Goal: Transaction & Acquisition: Purchase product/service

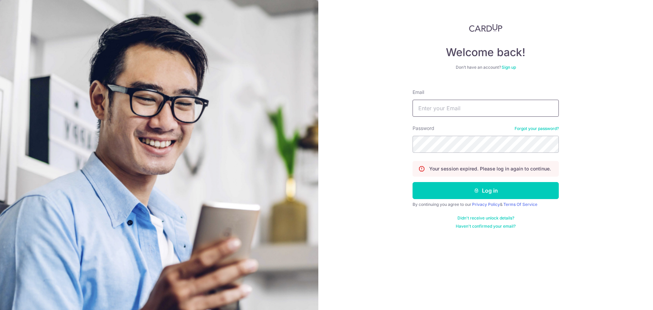
click at [433, 105] on input "Email" at bounding box center [485, 108] width 146 height 17
type input "chuagh74@gmail.com"
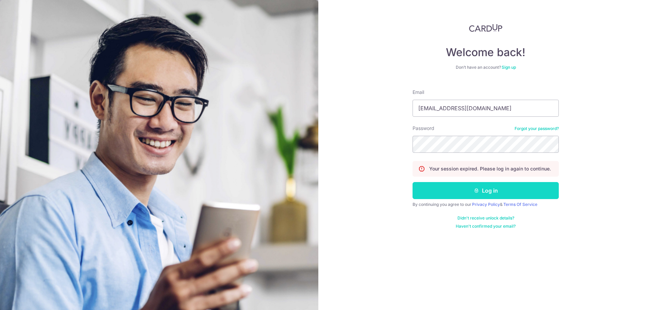
click at [470, 191] on button "Log in" at bounding box center [485, 190] width 146 height 17
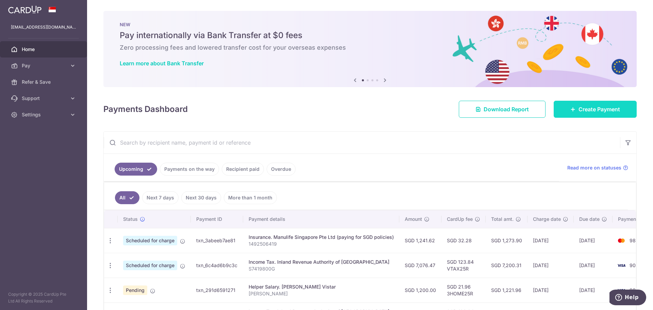
click at [607, 106] on span "Create Payment" at bounding box center [598, 109] width 41 height 8
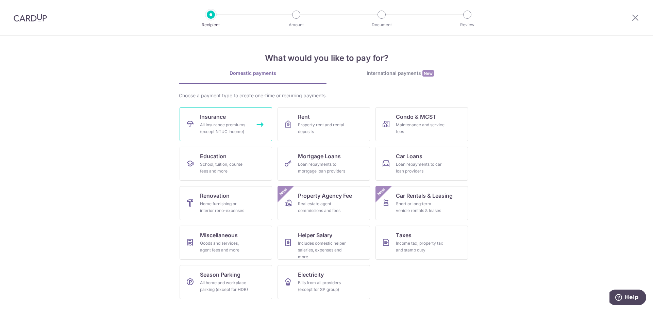
click at [223, 126] on div "All insurance premiums (except NTUC Income)" at bounding box center [224, 128] width 49 height 14
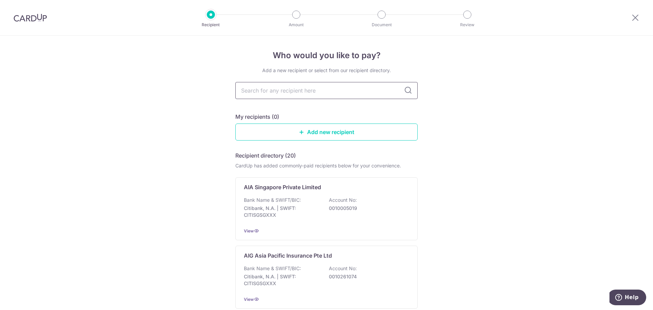
click at [278, 92] on input "text" at bounding box center [326, 90] width 182 height 17
type input "Prudential"
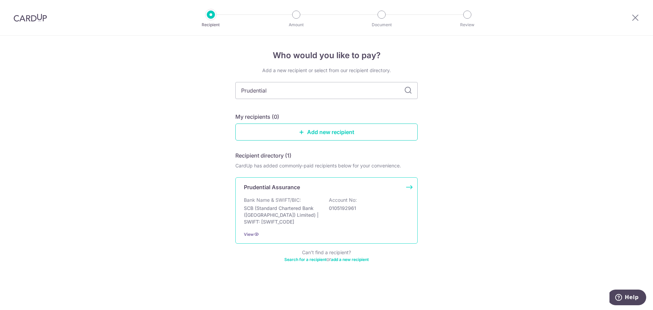
click at [318, 201] on div "Bank Name & SWIFT/BIC: SCB (Standard Chartered Bank (Singapore) Limited) | SWIF…" at bounding box center [326, 211] width 165 height 29
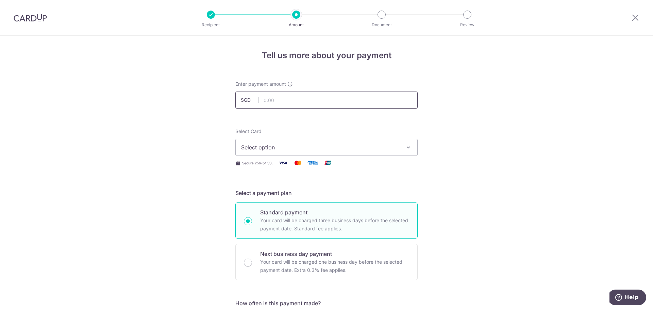
click at [288, 96] on input "text" at bounding box center [326, 99] width 182 height 17
type input "1,250.00"
click at [256, 148] on span "Select option" at bounding box center [320, 147] width 158 height 8
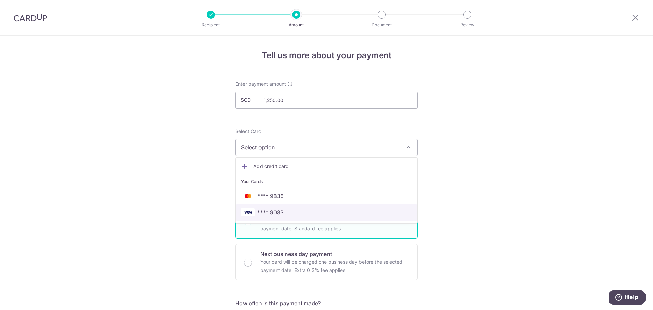
click at [286, 211] on span "**** 9083" at bounding box center [326, 212] width 171 height 8
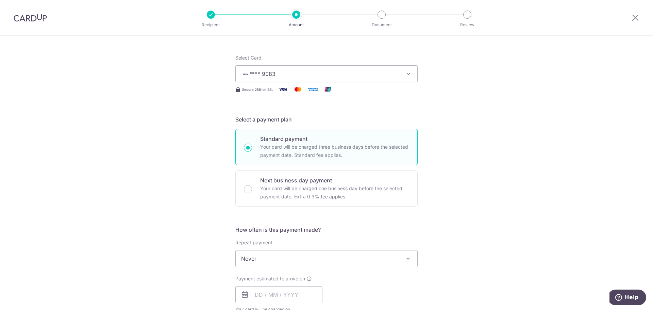
scroll to position [102, 0]
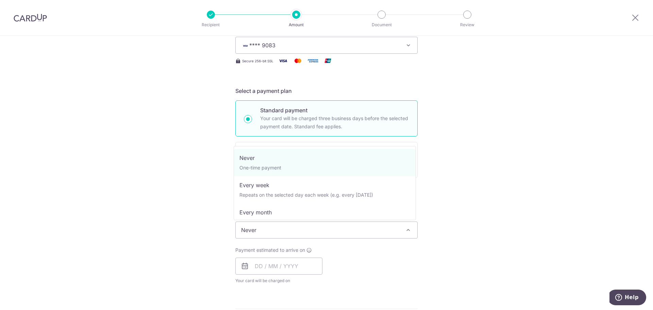
click at [299, 230] on span "Never" at bounding box center [327, 230] width 182 height 16
select select "3"
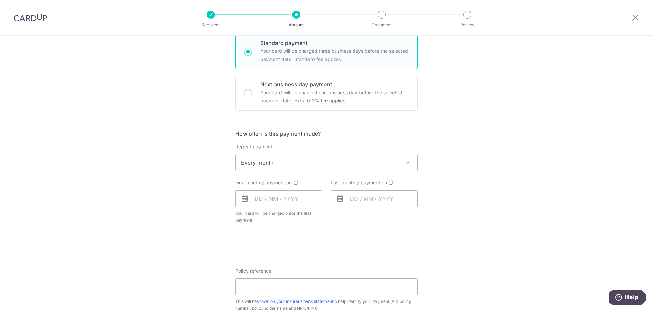
scroll to position [170, 0]
click at [269, 199] on input "text" at bounding box center [278, 197] width 87 height 17
click at [290, 271] on link "15" at bounding box center [290, 273] width 11 height 11
type input "[DATE]"
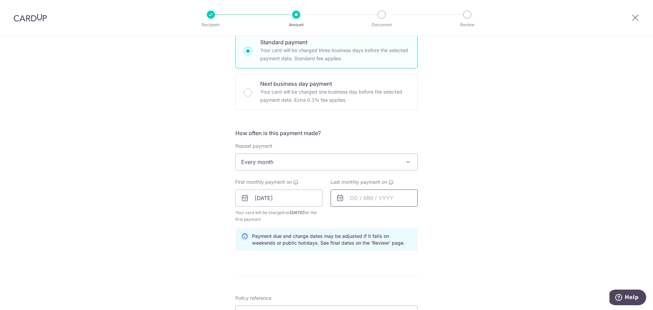
click at [386, 191] on input "text" at bounding box center [373, 197] width 87 height 17
click at [404, 215] on select "2025 2026 2027 2028 2029 2030 2031 2032 2033 2034 2035" at bounding box center [401, 216] width 18 height 5
click at [401, 219] on div "Jan Feb Mar Apr May Jun Jul Aug Sep Oct Nov Dec 2025 2026 2027 2028 2029 2030 2…" at bounding box center [385, 217] width 50 height 6
drag, startPoint x: 397, startPoint y: 214, endPoint x: 401, endPoint y: 218, distance: 5.5
click at [398, 214] on select "2025 2026 2027 2028 2029 2030 2031 2032 2033 2034 2035" at bounding box center [401, 216] width 18 height 5
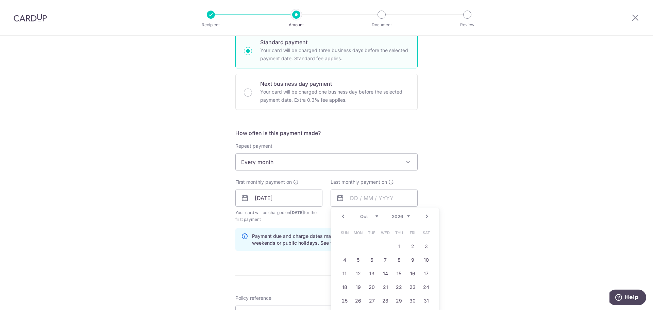
click at [405, 217] on select "2025 2026 2027 2028 2029 2030 2031 2032 2033 2034 2035" at bounding box center [401, 216] width 18 height 5
click at [367, 214] on select "Oct Nov Dec" at bounding box center [369, 216] width 18 height 5
click at [360, 273] on link "15" at bounding box center [358, 273] width 11 height 11
type input "15/12/2025"
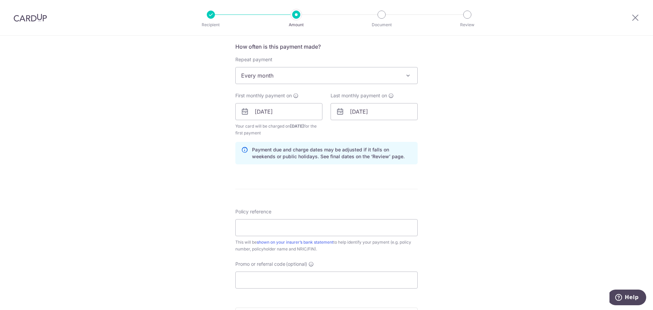
scroll to position [272, 0]
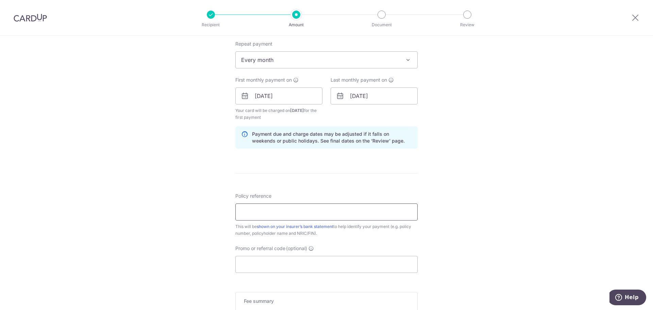
click at [315, 208] on input "Policy reference" at bounding box center [326, 211] width 182 height 17
click at [253, 208] on input "A4764266" at bounding box center [326, 211] width 182 height 17
type input "A4767266"
drag, startPoint x: 286, startPoint y: 217, endPoint x: 159, endPoint y: 222, distance: 126.9
click at [116, 213] on div "Tell us more about your payment Enter payment amount SGD 1,250.00 1250.00 Selec…" at bounding box center [326, 89] width 653 height 650
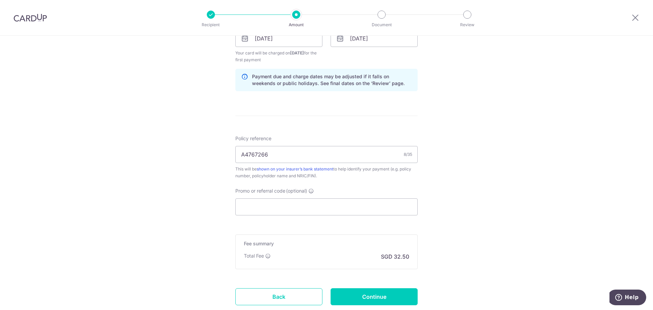
scroll to position [340, 0]
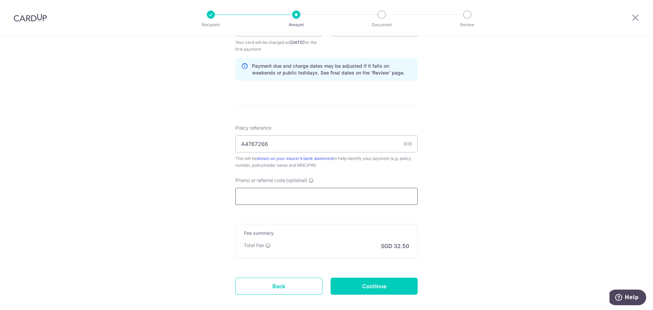
click at [278, 198] on input "Promo or referral code (optional)" at bounding box center [326, 196] width 182 height 17
click at [326, 196] on input "Promo or referral code (optional)" at bounding box center [326, 196] width 182 height 17
paste input "REC185"
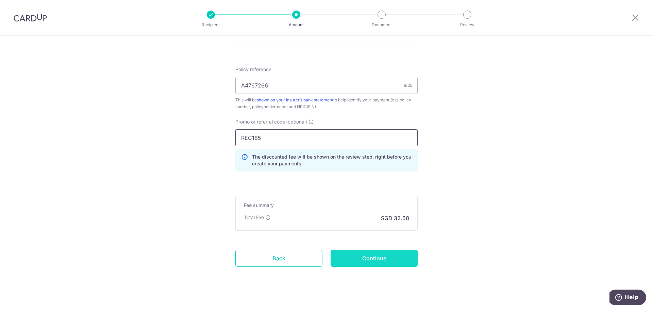
scroll to position [406, 0]
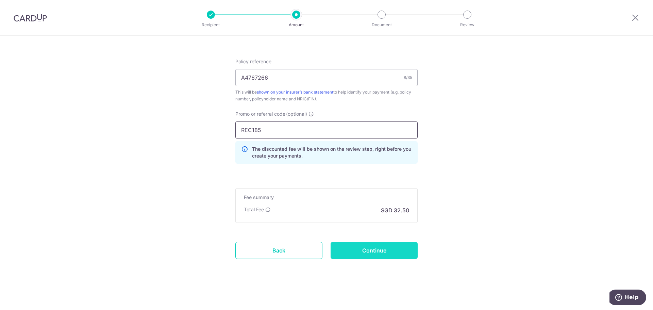
type input "REC185"
click at [384, 250] on input "Continue" at bounding box center [373, 250] width 87 height 17
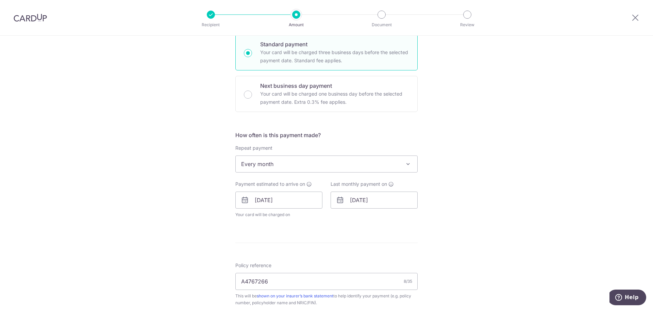
scroll to position [170, 0]
click at [362, 197] on input "15/12/2025" at bounding box center [373, 197] width 87 height 17
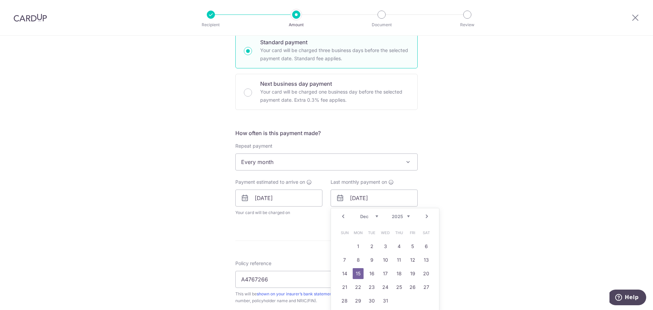
click at [406, 216] on select "2025 2026 2027 2028 2029 2030 2031 2032 2033 2034 2035" at bounding box center [401, 216] width 18 height 5
click at [361, 215] on select "Jan Feb Mar Apr May Jun [DATE] Aug Sep Oct Nov Dec" at bounding box center [369, 216] width 18 height 5
click at [366, 271] on link "15" at bounding box center [371, 273] width 11 height 11
type input "[DATE]"
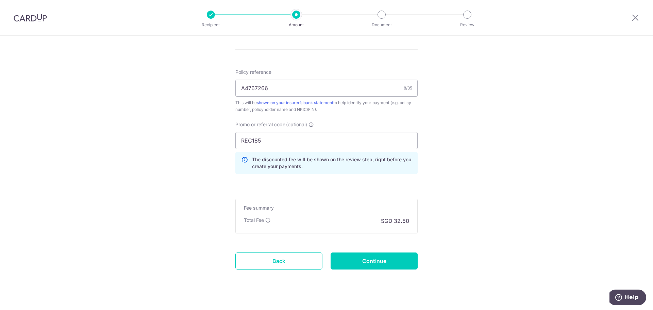
scroll to position [400, 0]
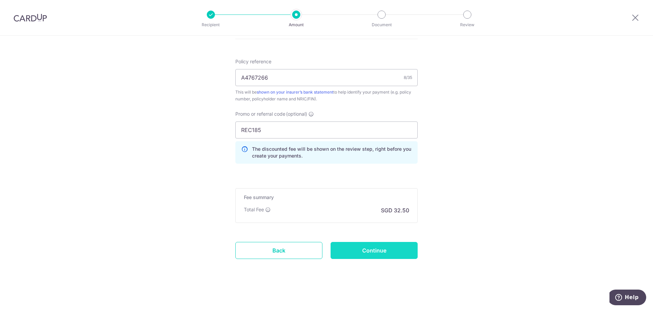
click at [384, 249] on input "Continue" at bounding box center [373, 250] width 87 height 17
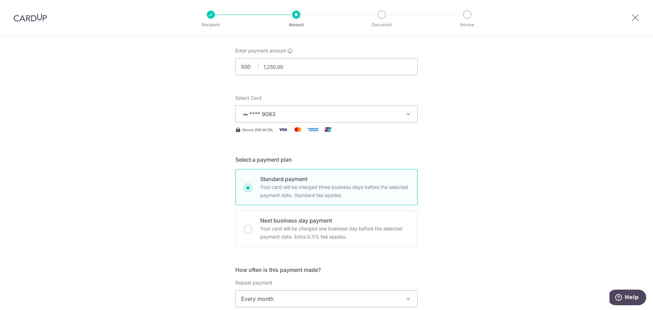
scroll to position [170, 0]
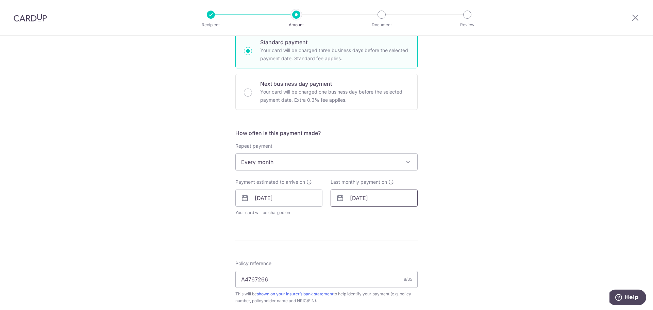
click at [373, 203] on input "[DATE]" at bounding box center [373, 197] width 87 height 17
click at [396, 214] on select "2025 2026 2027 2028 2029 2030 2031 2032 2033 2034 2035" at bounding box center [401, 216] width 18 height 5
click at [359, 219] on div "Prev Next Jan Feb Mar Apr May Jun [DATE] Aug Sep Oct Nov [DATE] 2026 2027 2028 …" at bounding box center [385, 216] width 108 height 16
drag, startPoint x: 363, startPoint y: 217, endPoint x: 368, endPoint y: 220, distance: 4.9
click at [364, 217] on select "Jan Feb Mar Apr May Jun [DATE] Aug Sep Oct Nov Dec" at bounding box center [369, 216] width 18 height 5
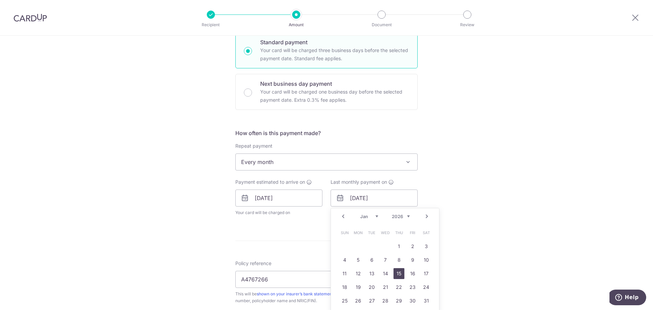
click at [398, 275] on link "15" at bounding box center [398, 273] width 11 height 11
type input "[DATE]"
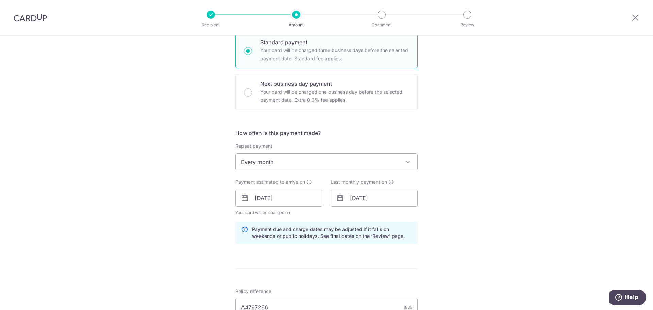
click at [502, 221] on div "Tell us more about your payment Enter payment amount SGD 1,250.00 1250.00 Selec…" at bounding box center [326, 203] width 653 height 674
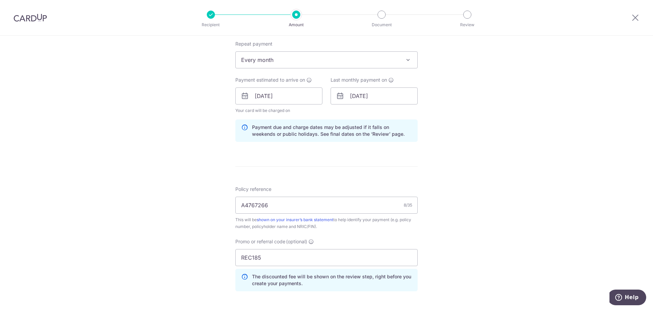
scroll to position [400, 0]
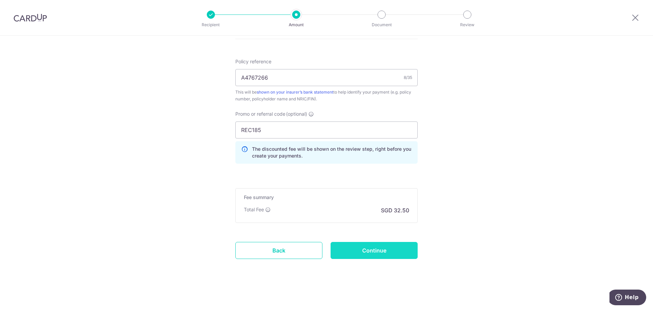
click at [392, 248] on input "Continue" at bounding box center [373, 250] width 87 height 17
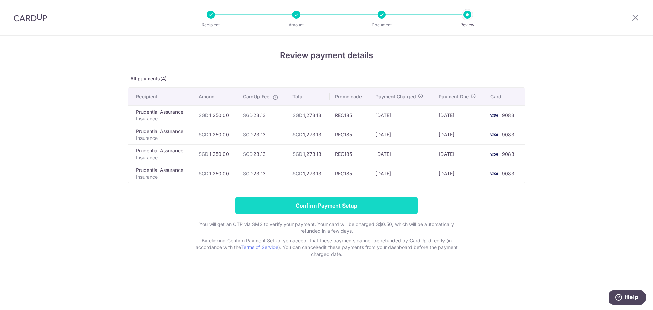
click at [317, 208] on input "Confirm Payment Setup" at bounding box center [326, 205] width 182 height 17
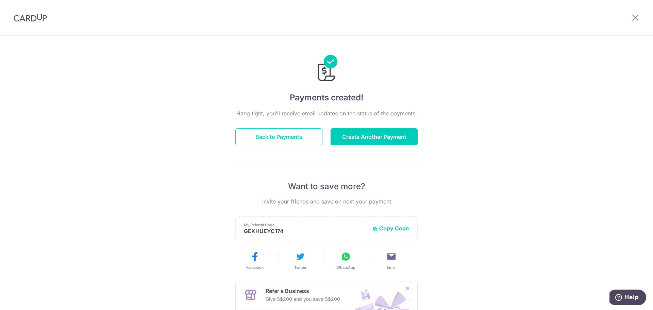
click at [547, 206] on div "Payments created! Hang tight, you’ll receive email updates on the status of the…" at bounding box center [326, 217] width 653 height 363
click at [382, 133] on button "Create Another Payment" at bounding box center [373, 136] width 87 height 17
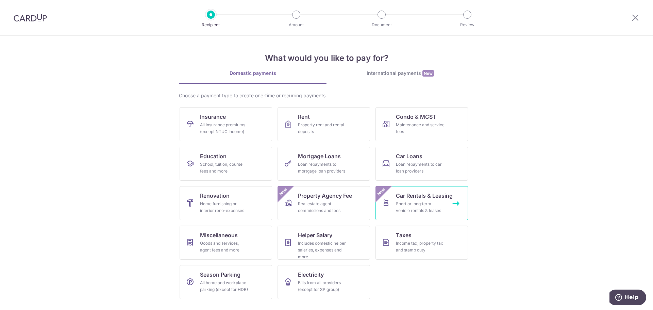
click at [438, 199] on span "Car Rentals & Leasing" at bounding box center [424, 195] width 57 height 8
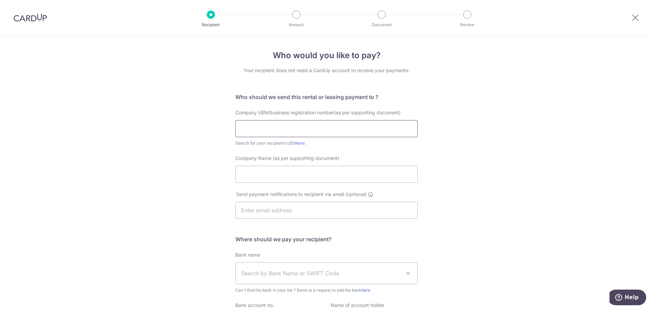
click at [288, 130] on input "text" at bounding box center [326, 128] width 182 height 17
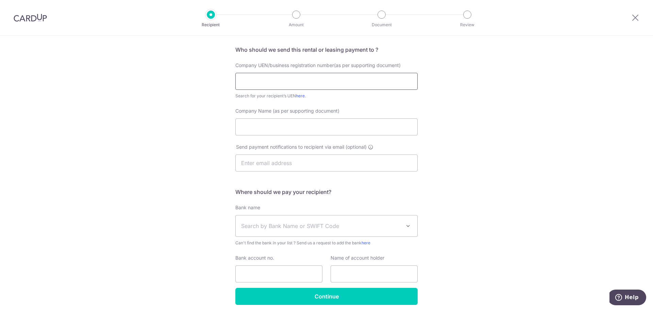
scroll to position [74, 0]
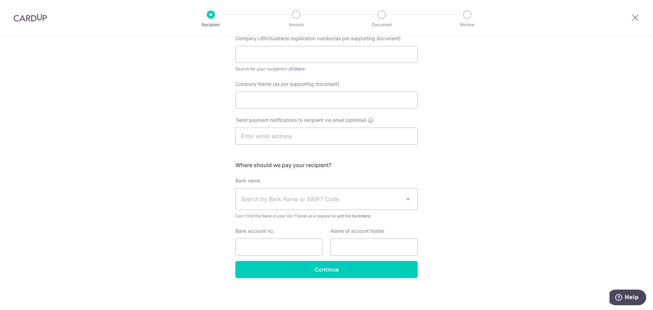
click at [384, 201] on span "Search by Bank Name or SWIFT Code" at bounding box center [321, 199] width 160 height 8
click at [478, 174] on div "Who would you like to pay? Your recipient does not need a CardUp account to rec…" at bounding box center [326, 136] width 653 height 348
drag, startPoint x: 548, startPoint y: 167, endPoint x: 548, endPoint y: 172, distance: 4.8
click at [549, 167] on div "Who would you like to pay? Your recipient does not need a CardUp account to rec…" at bounding box center [326, 136] width 653 height 348
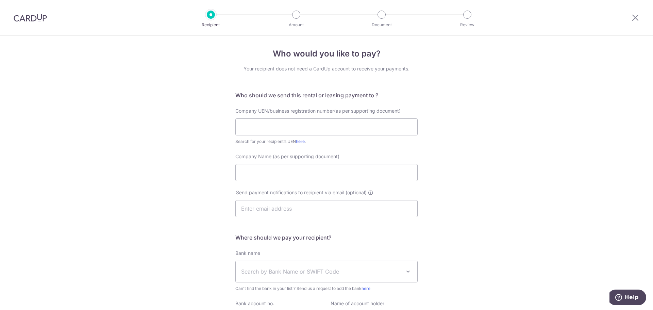
scroll to position [0, 0]
click at [565, 89] on div "Who would you like to pay? Your recipient does not need a CardUp account to rec…" at bounding box center [326, 210] width 653 height 348
click at [495, 135] on div "Who would you like to pay? Your recipient does not need a CardUp account to rec…" at bounding box center [326, 210] width 653 height 348
click at [553, 122] on div "Who would you like to pay? Your recipient does not need a CardUp account to rec…" at bounding box center [326, 210] width 653 height 348
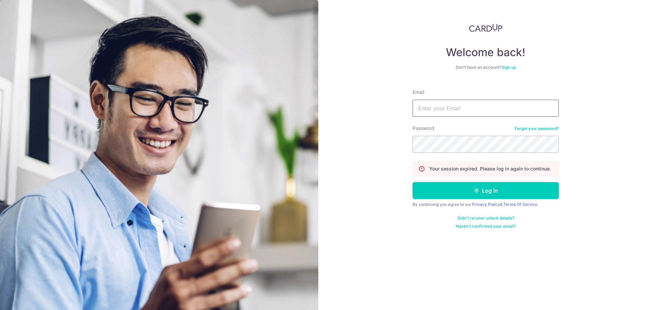
click at [434, 111] on input "Email" at bounding box center [485, 108] width 146 height 17
type input "[EMAIL_ADDRESS][DOMAIN_NAME]"
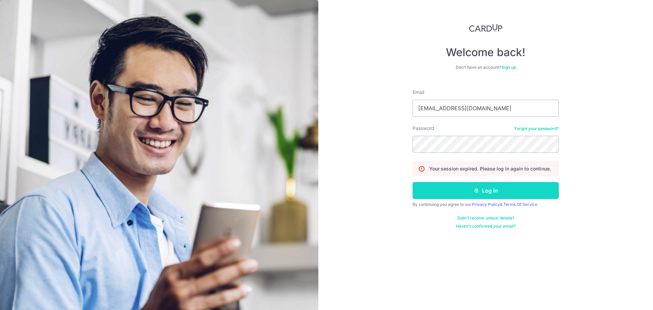
click at [446, 183] on button "Log in" at bounding box center [485, 190] width 146 height 17
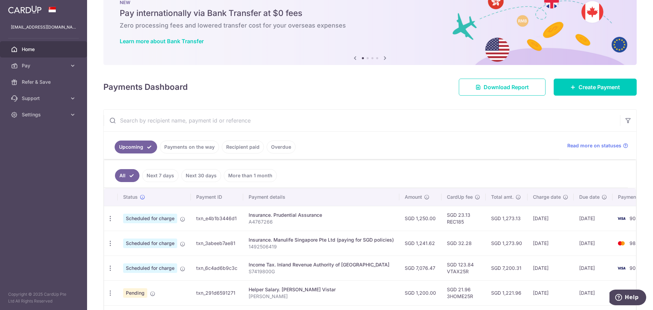
scroll to position [34, 0]
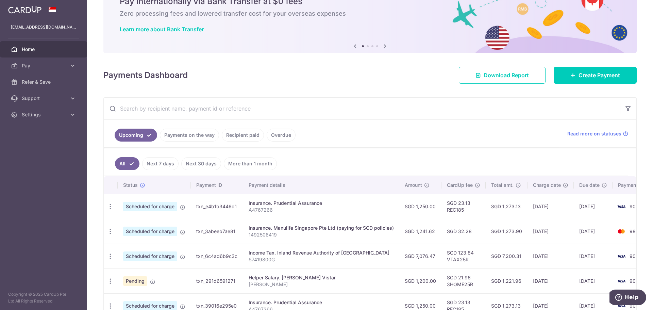
click at [310, 234] on p "1492506419" at bounding box center [321, 234] width 145 height 7
click at [599, 74] on span "Create Payment" at bounding box center [598, 75] width 41 height 8
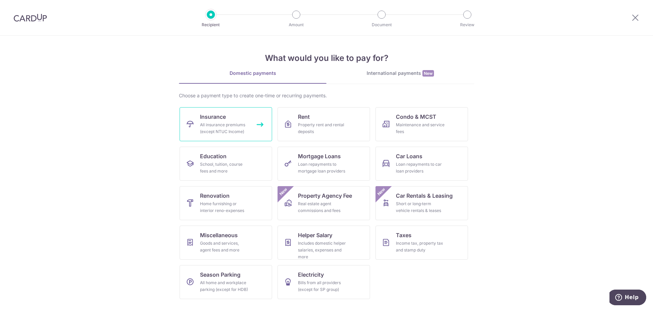
click at [217, 125] on div "All insurance premiums (except NTUC Income)" at bounding box center [224, 128] width 49 height 14
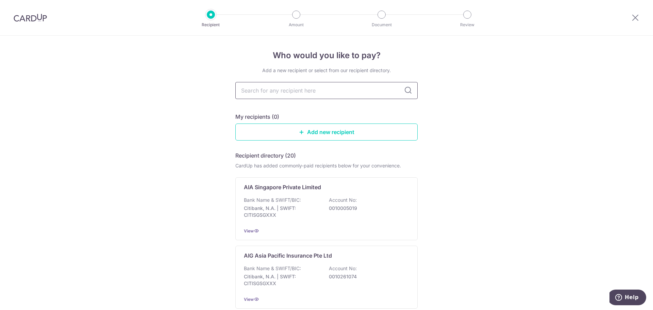
click at [283, 91] on input "text" at bounding box center [326, 90] width 182 height 17
type input "Manu"
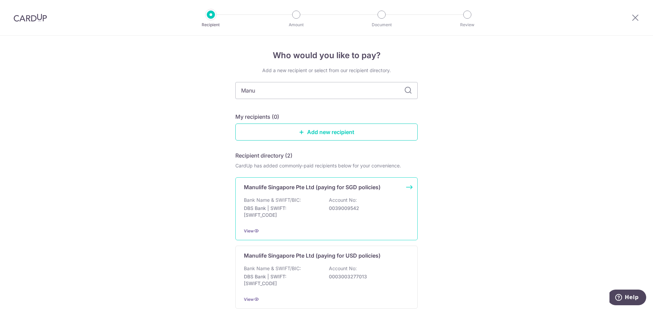
click at [359, 206] on p "0039009542" at bounding box center [367, 208] width 76 height 7
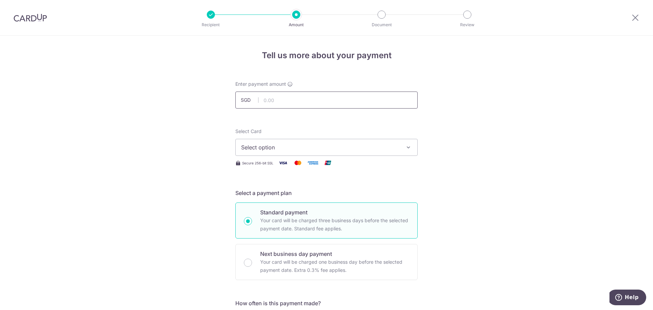
click at [281, 97] on input "text" at bounding box center [326, 99] width 182 height 17
type input "1,277.71"
click at [274, 149] on span "Select option" at bounding box center [320, 147] width 158 height 8
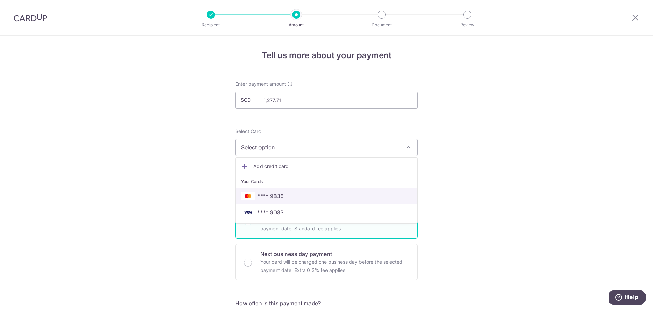
click at [278, 198] on span "**** 9836" at bounding box center [270, 196] width 26 height 8
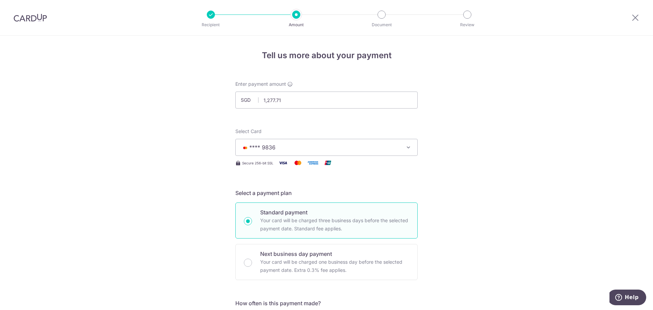
click at [283, 148] on span "**** 9836" at bounding box center [320, 147] width 158 height 8
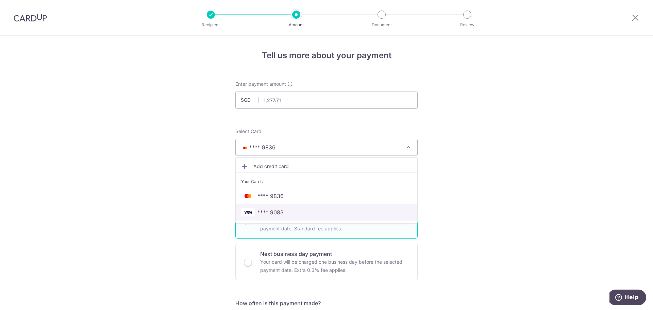
click at [282, 210] on span "**** 9083" at bounding box center [326, 212] width 171 height 8
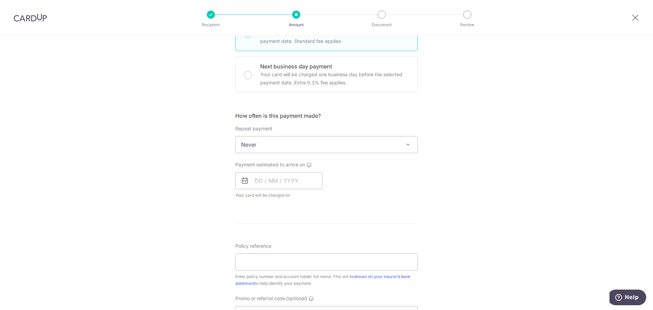
scroll to position [204, 0]
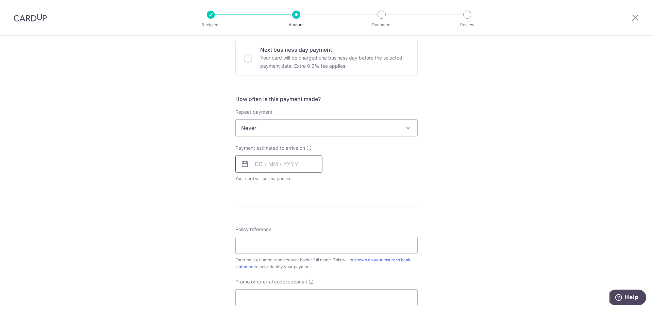
click at [261, 163] on input "text" at bounding box center [278, 163] width 87 height 17
click at [452, 196] on div "Tell us more about your payment Enter payment amount SGD 1,277.71 1277.71 Selec…" at bounding box center [326, 139] width 653 height 615
click at [299, 167] on input "text" at bounding box center [278, 163] width 87 height 17
click at [278, 181] on select "Oct Nov Dec" at bounding box center [274, 182] width 18 height 5
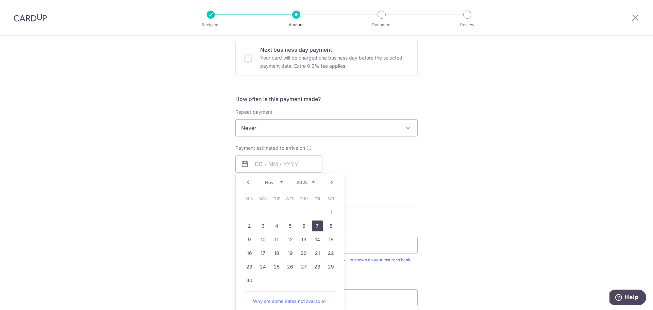
click at [312, 227] on link "7" at bounding box center [317, 225] width 11 height 11
type input "[DATE]"
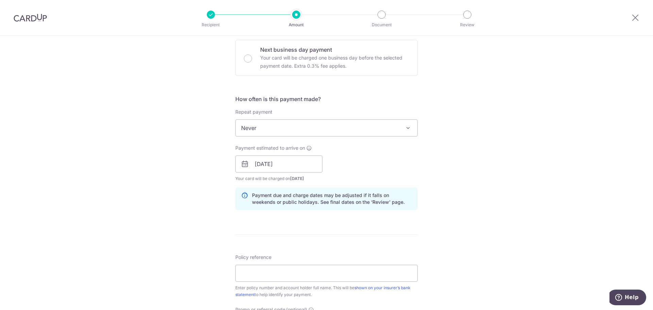
click at [312, 227] on form "Enter payment amount SGD 1,277.71 1277.71 Select Card **** 9083 Add credit card…" at bounding box center [326, 160] width 182 height 566
click at [311, 271] on input "Policy reference" at bounding box center [326, 273] width 182 height 17
paste input "1492506112"
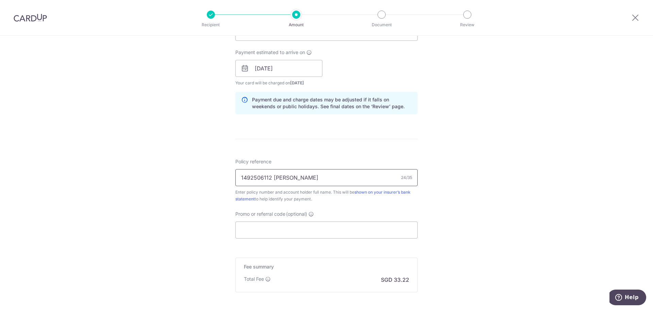
scroll to position [306, 0]
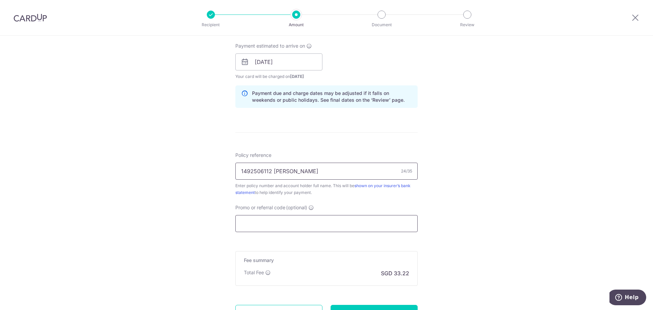
type input "1492506112 [PERSON_NAME]"
click at [269, 222] on input "Promo or referral code (optional)" at bounding box center [326, 223] width 182 height 17
